Goal: Transaction & Acquisition: Purchase product/service

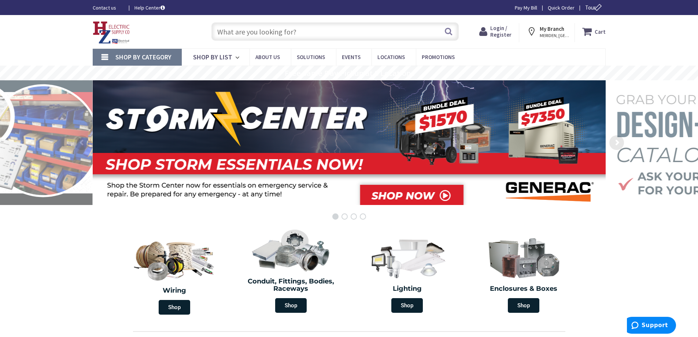
click at [557, 31] on strong "My Branch" at bounding box center [552, 28] width 25 height 7
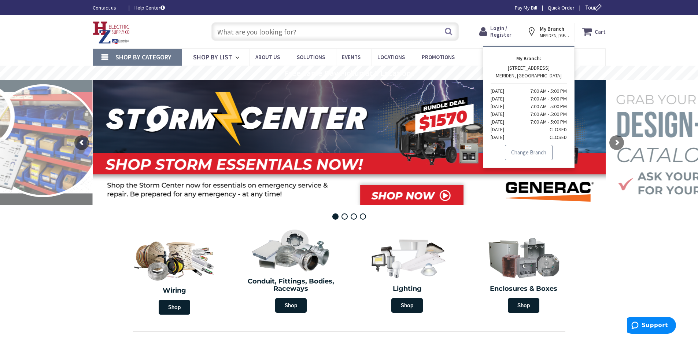
click at [527, 150] on link "Change Branch" at bounding box center [529, 152] width 48 height 15
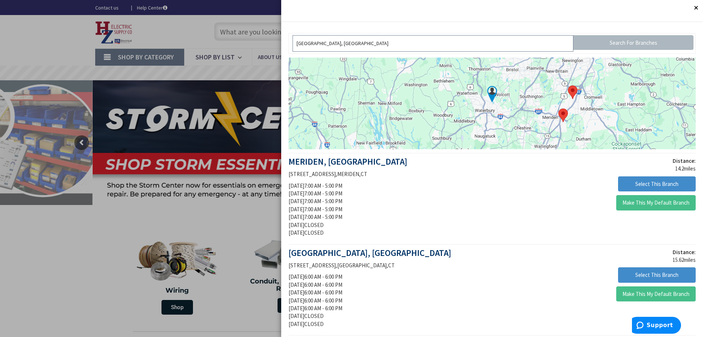
drag, startPoint x: 453, startPoint y: 48, endPoint x: 126, endPoint y: 48, distance: 326.5
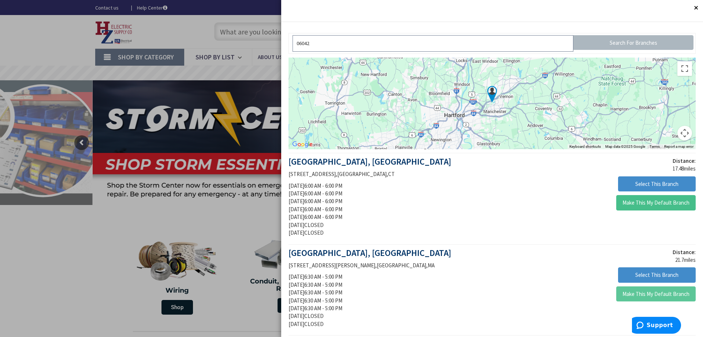
type input "06042"
click at [654, 288] on button "Make This My Default Branch" at bounding box center [657, 293] width 80 height 15
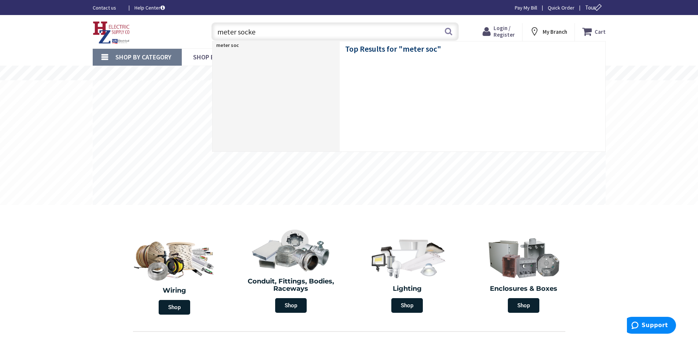
type input "meter socket"
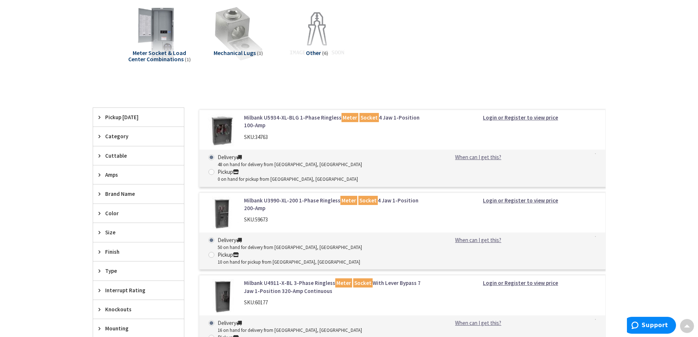
scroll to position [73, 0]
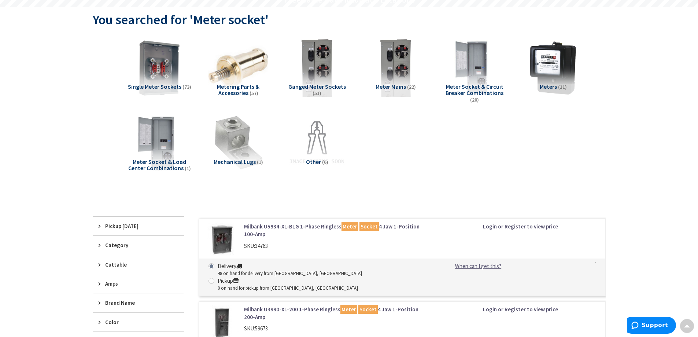
click at [101, 226] on icon at bounding box center [101, 225] width 5 height 5
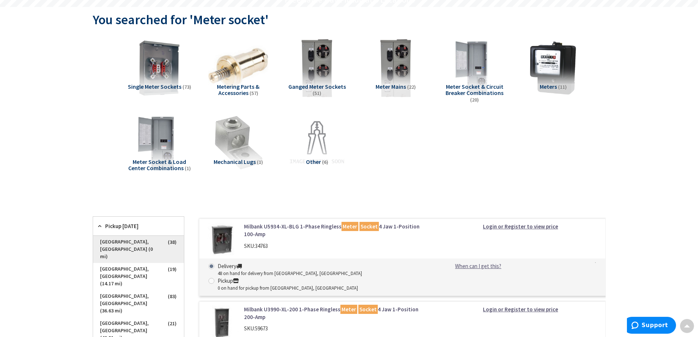
scroll to position [110, 0]
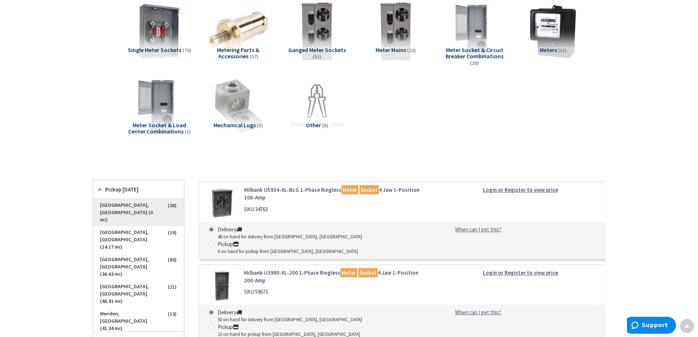
click at [110, 204] on span "Springfield, MA (0 mi)" at bounding box center [138, 212] width 91 height 27
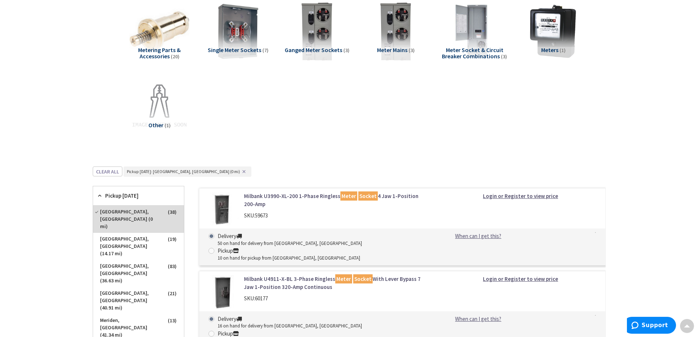
click at [111, 195] on span "Pickup Today" at bounding box center [135, 196] width 60 height 8
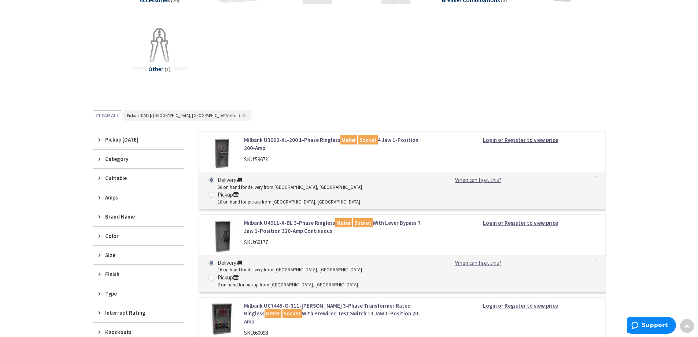
scroll to position [147, 0]
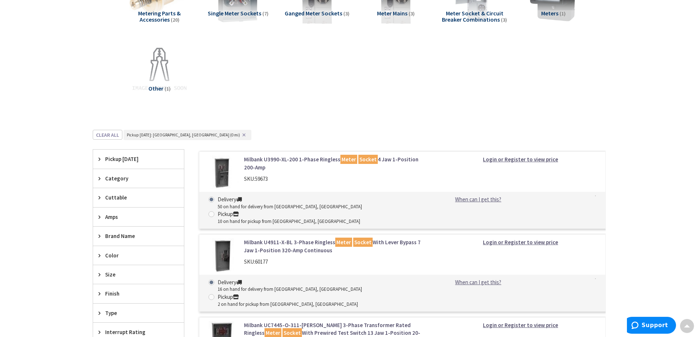
click at [298, 238] on link "Milbank U4911-X-BL 3-Phase Ringless Meter Socket With Lever Bypass 7 Jaw 1-Posi…" at bounding box center [337, 246] width 186 height 16
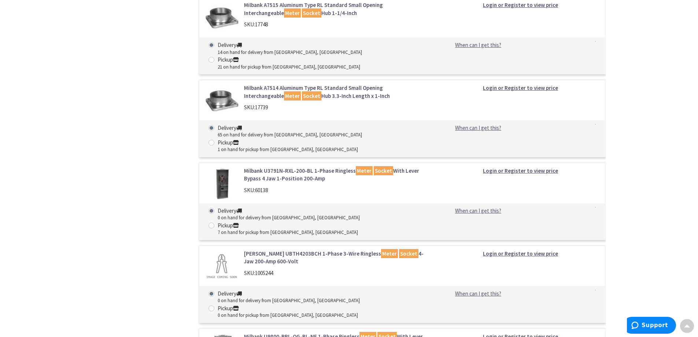
scroll to position [2445, 0]
